Goal: Communication & Community: Answer question/provide support

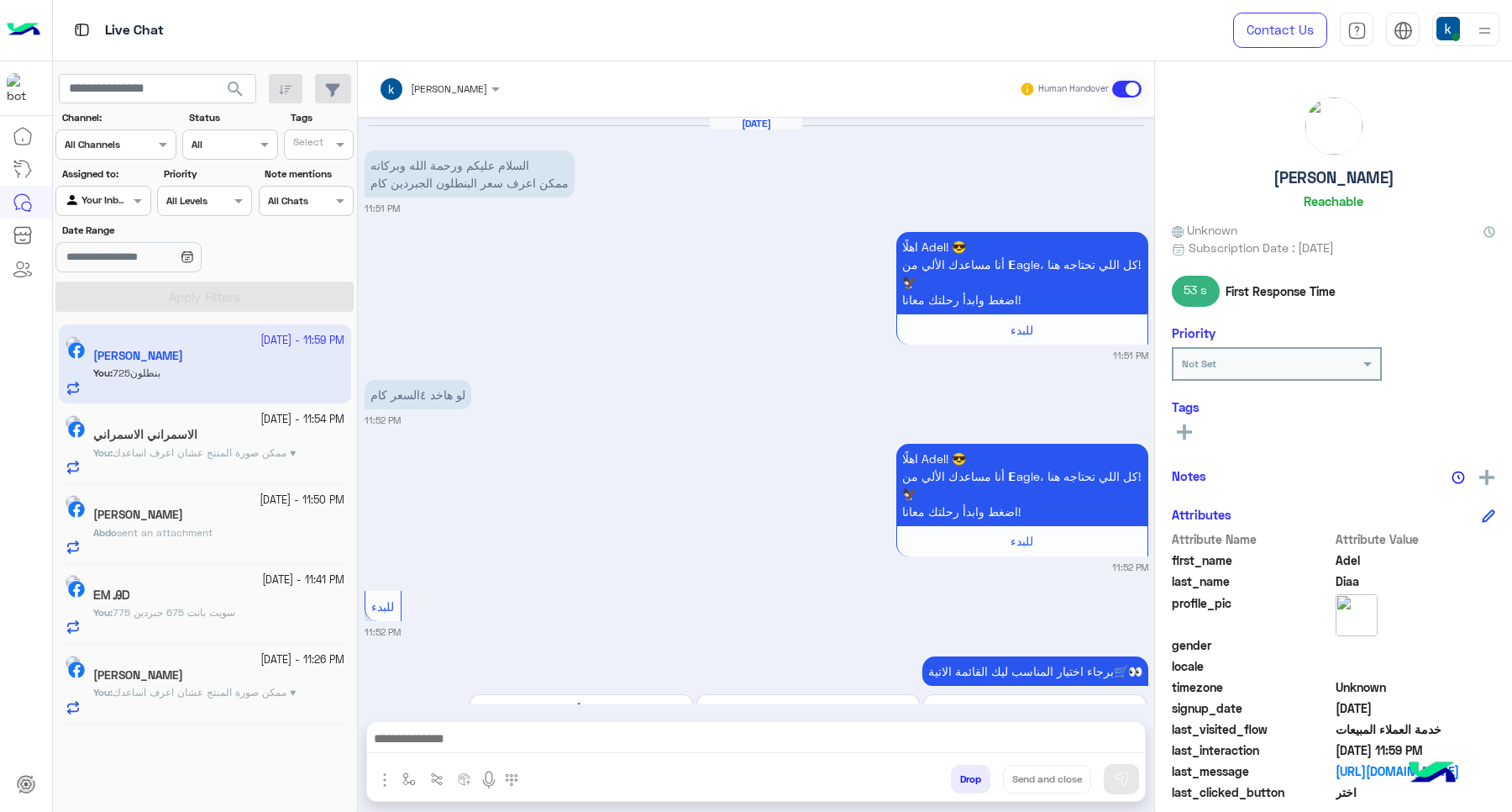
scroll to position [898, 0]
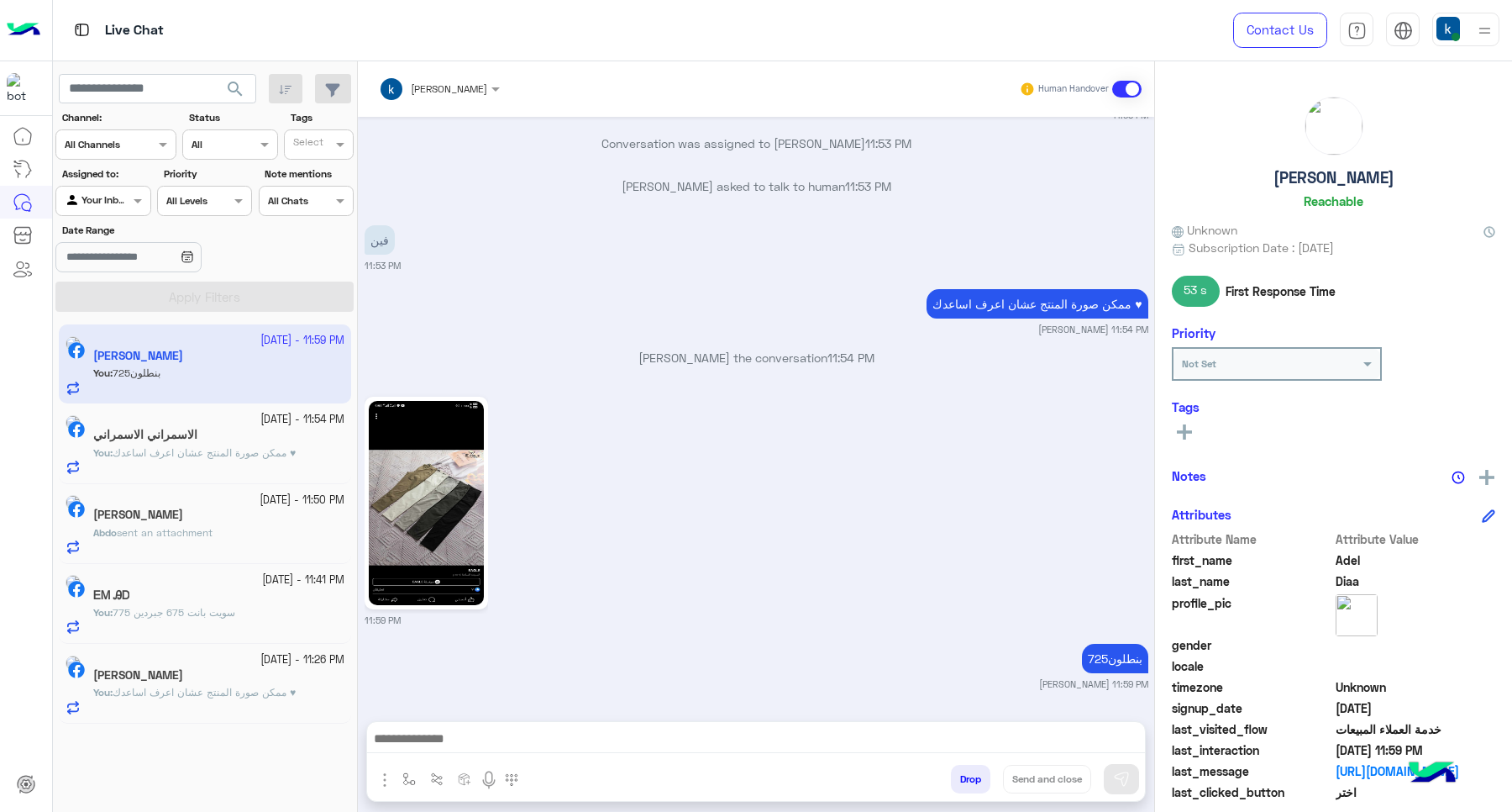
drag, startPoint x: 949, startPoint y: 783, endPoint x: 967, endPoint y: 777, distance: 19.0
click at [954, 783] on button "Drop" at bounding box center [970, 779] width 39 height 29
click at [967, 777] on button "Drop" at bounding box center [970, 779] width 39 height 29
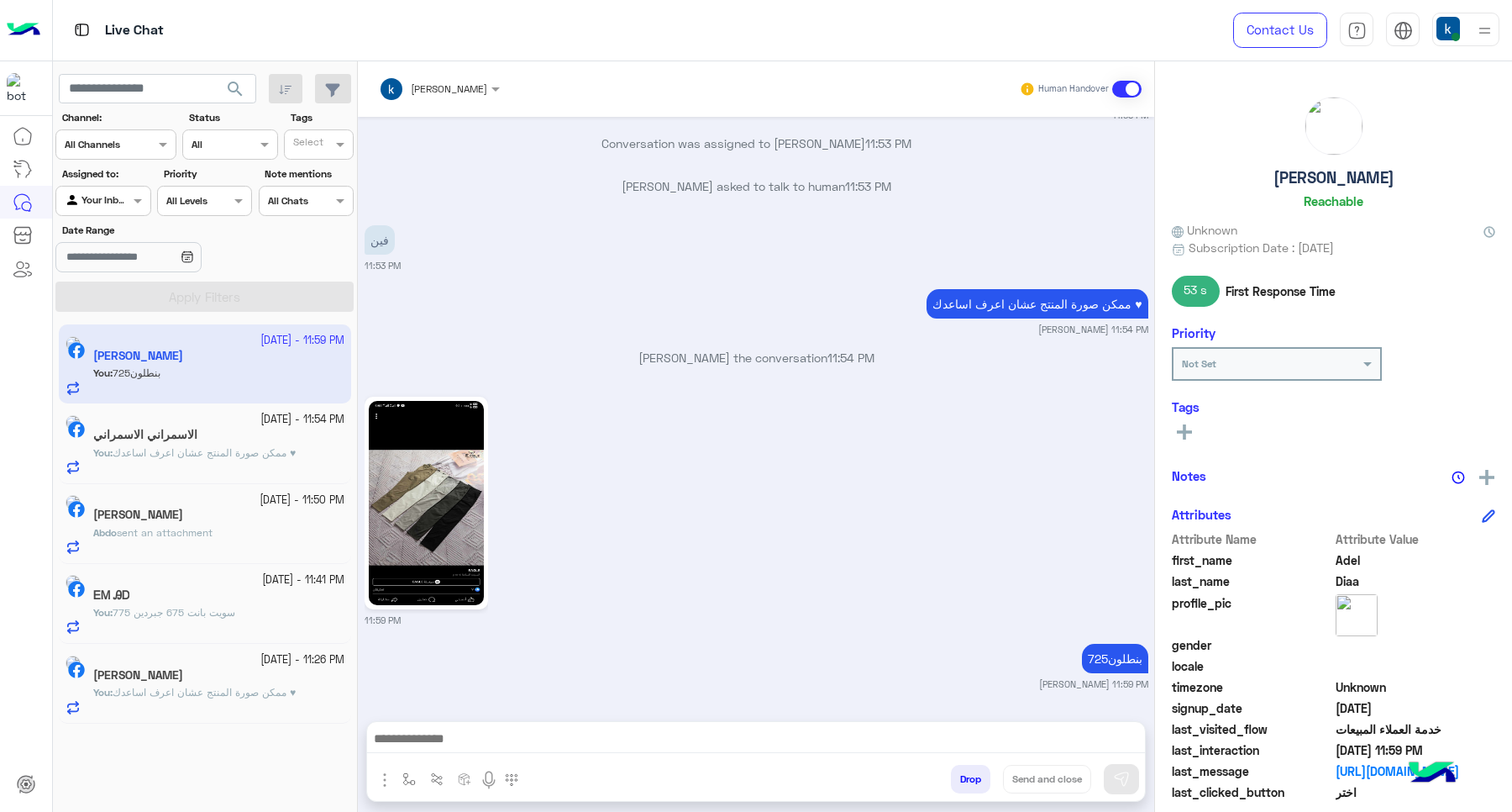
click at [967, 777] on button "Drop" at bounding box center [970, 779] width 39 height 29
click at [967, 777] on div "[PERSON_NAME] Human Handover [DATE] السلام عليكم ورحمة الله وبركاته ممكن اعرف س…" at bounding box center [756, 440] width 796 height 757
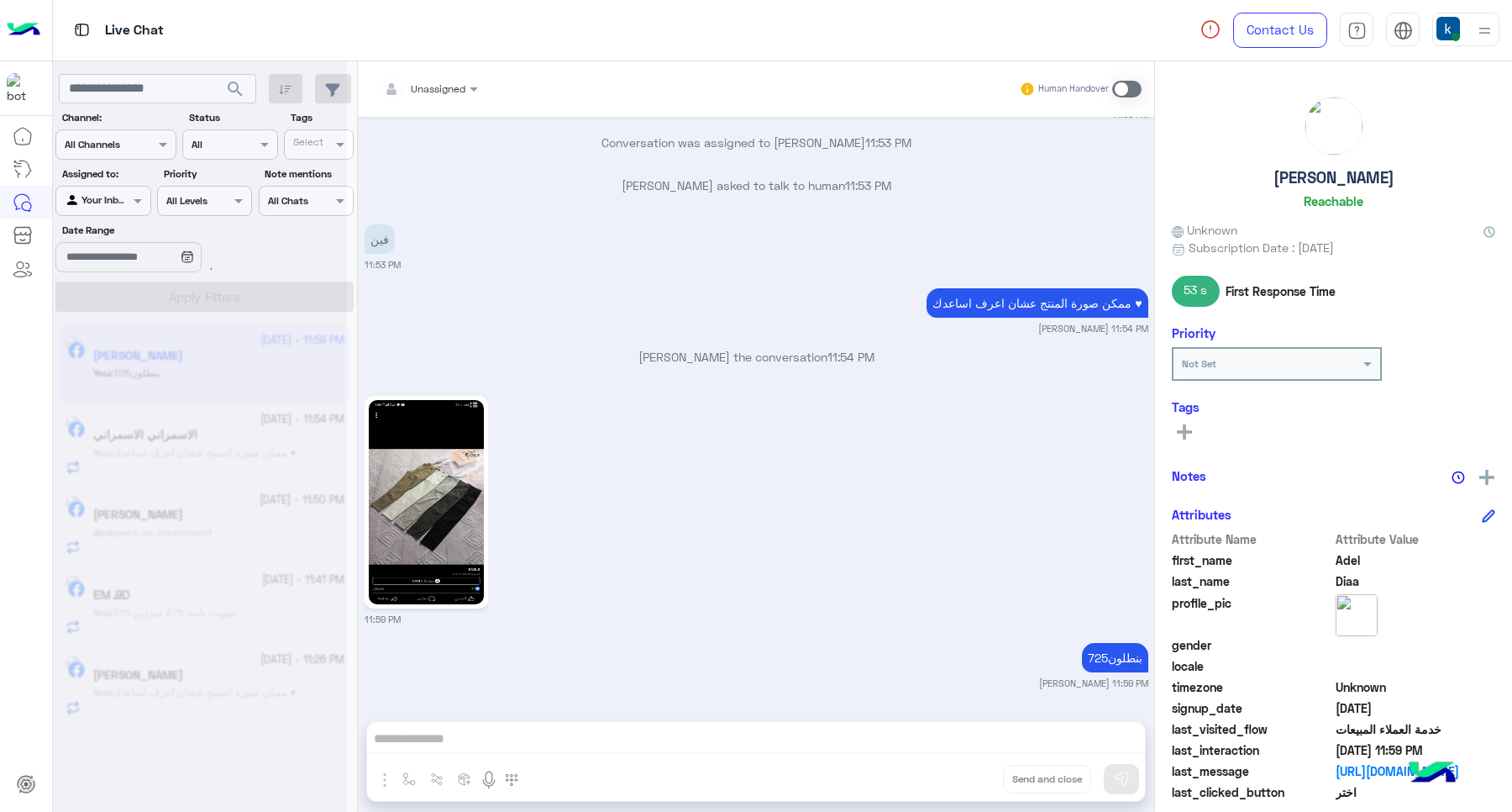
scroll to position [1101, 0]
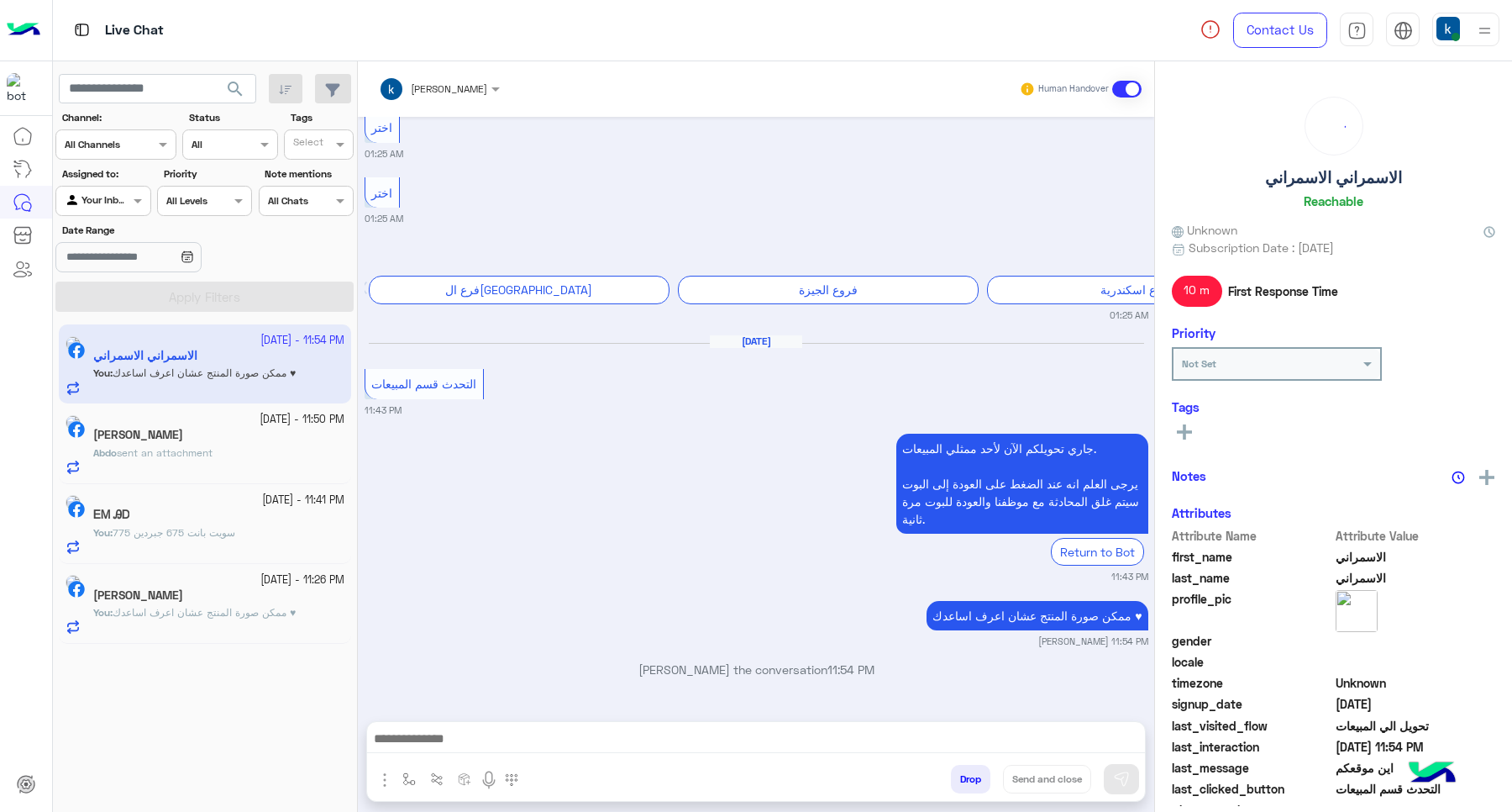
scroll to position [1008, 0]
click at [196, 811] on div "[DATE] - 11:54 PM الاسمراني الاسمراني You : ممكن صورة المنتج عشان اعرف اساعدك ♥…" at bounding box center [205, 569] width 305 height 500
click at [959, 795] on div "Drop Send and close" at bounding box center [838, 782] width 615 height 37
click at [956, 788] on button "Drop" at bounding box center [970, 779] width 39 height 29
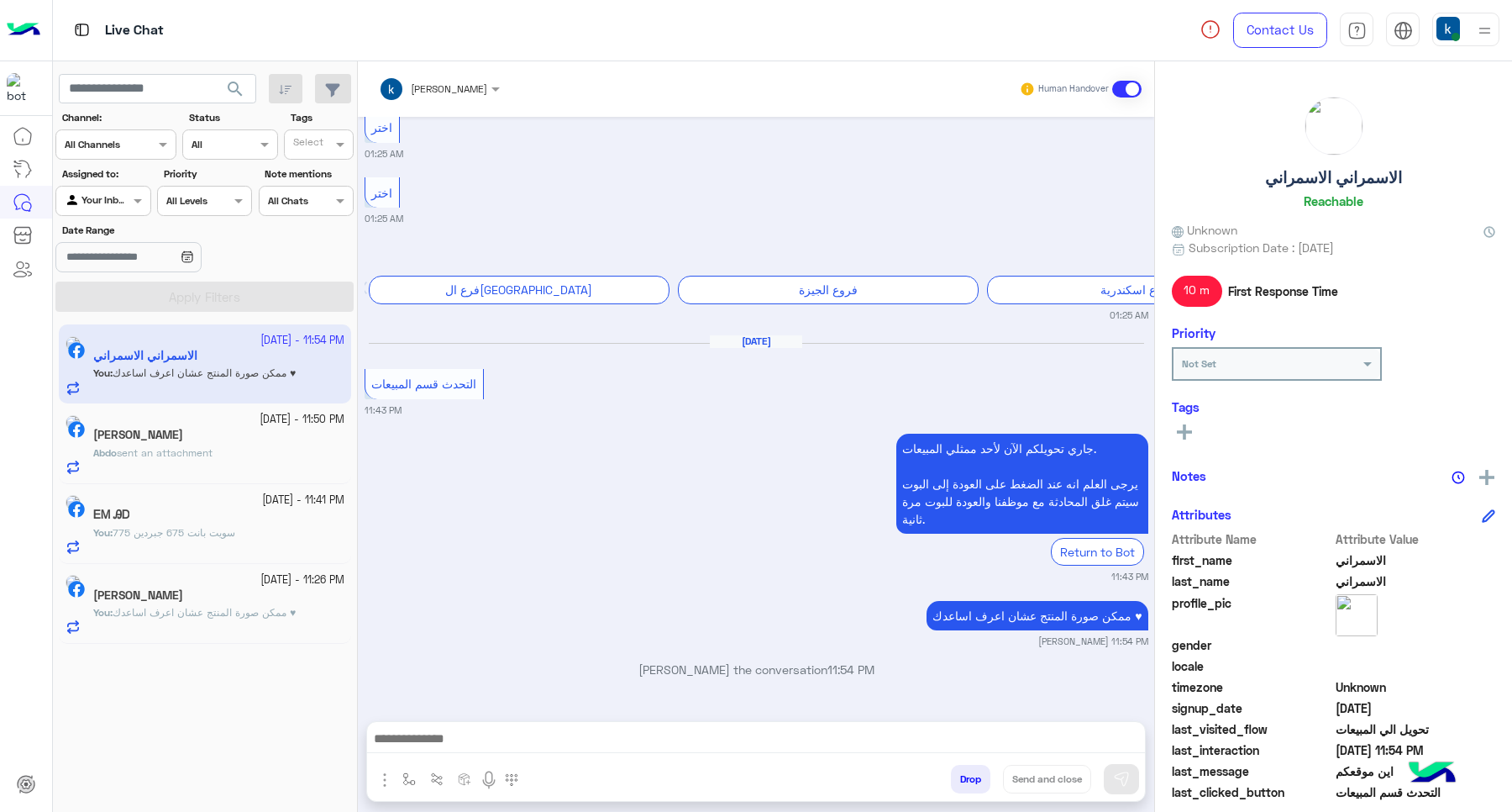
click at [956, 788] on button "Drop" at bounding box center [970, 779] width 39 height 29
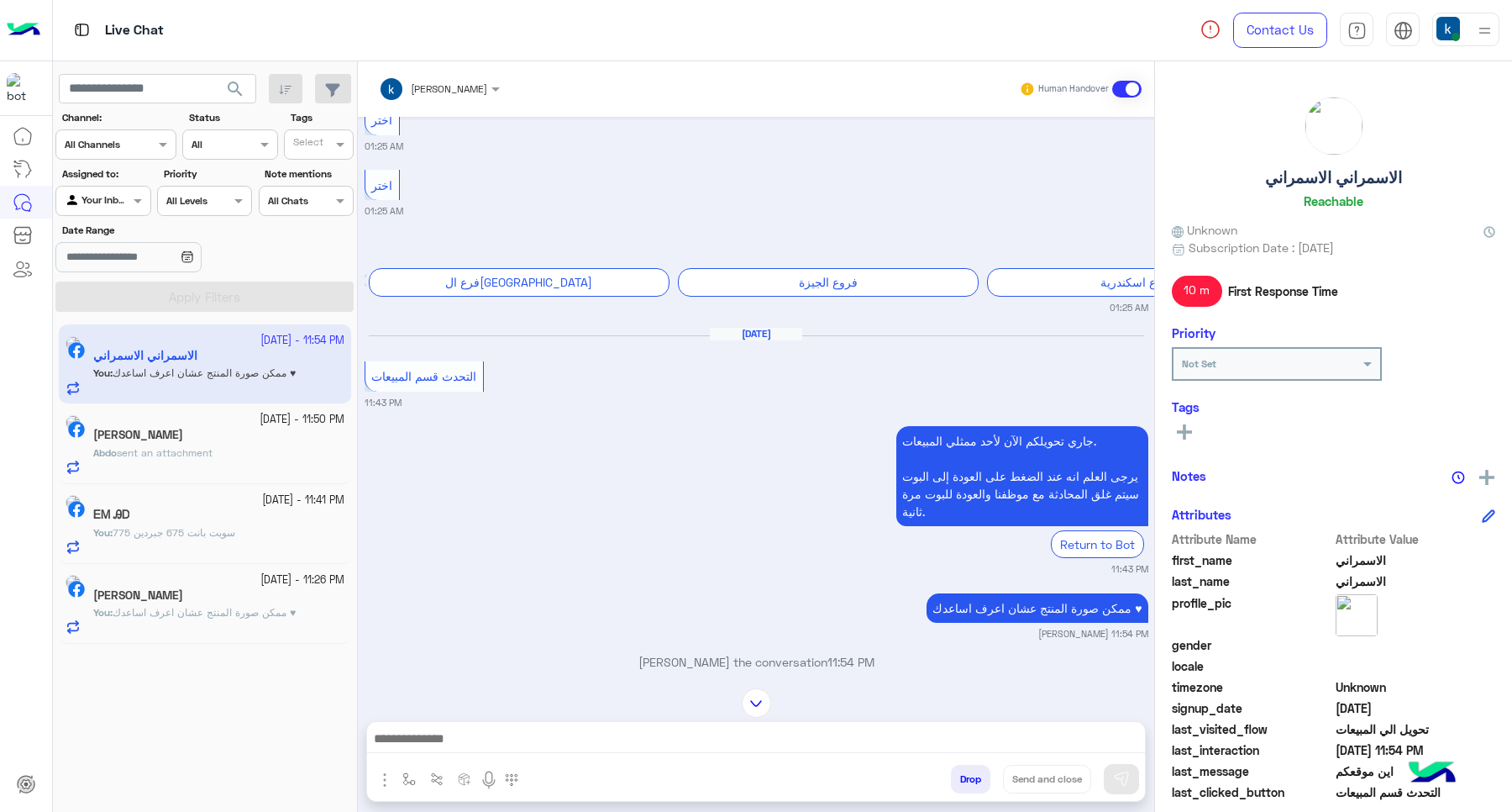
scroll to position [483, 0]
